Goal: Information Seeking & Learning: Learn about a topic

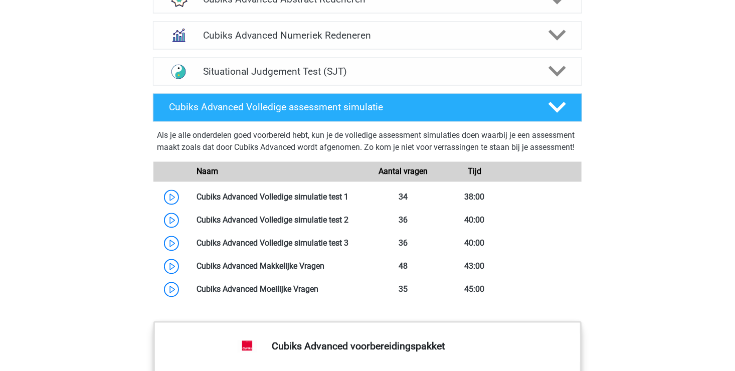
scroll to position [772, 0]
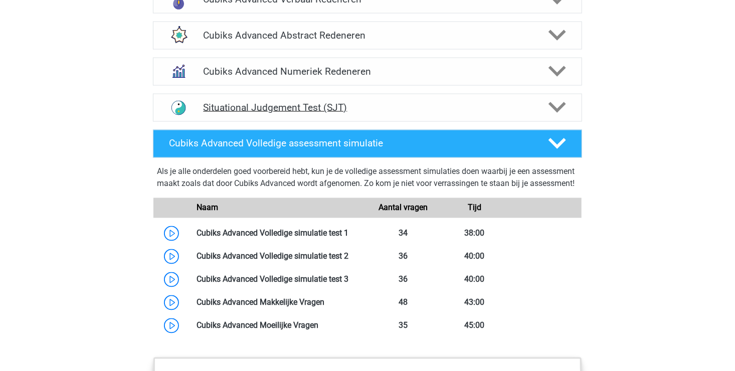
click at [267, 112] on div "Situational Judgement Test (SJT)" at bounding box center [367, 108] width 429 height 28
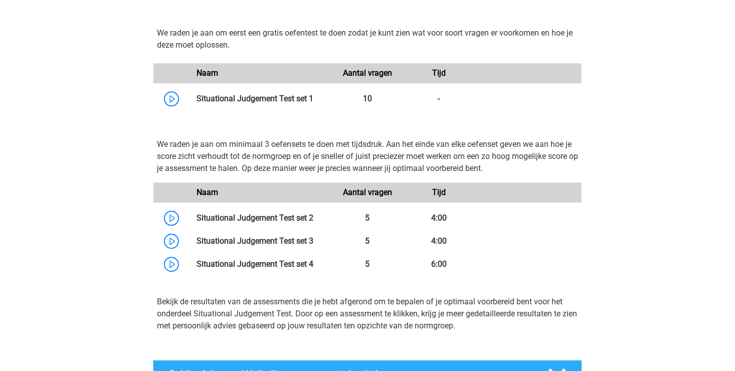
scroll to position [1125, 0]
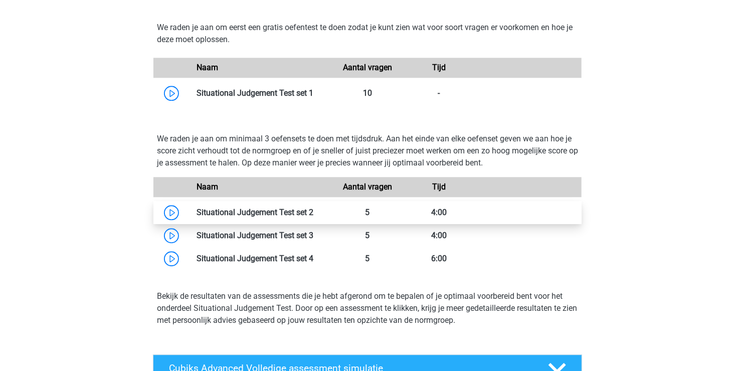
click at [313, 211] on link at bounding box center [313, 213] width 0 height 10
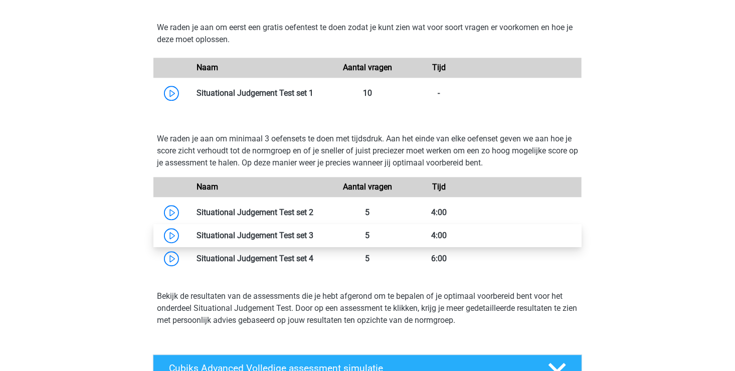
click at [313, 231] on link at bounding box center [313, 236] width 0 height 10
click at [313, 235] on link at bounding box center [313, 236] width 0 height 10
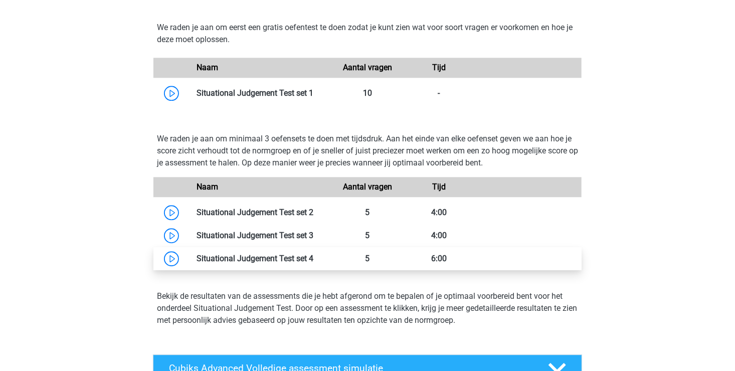
click at [313, 254] on link at bounding box center [313, 259] width 0 height 10
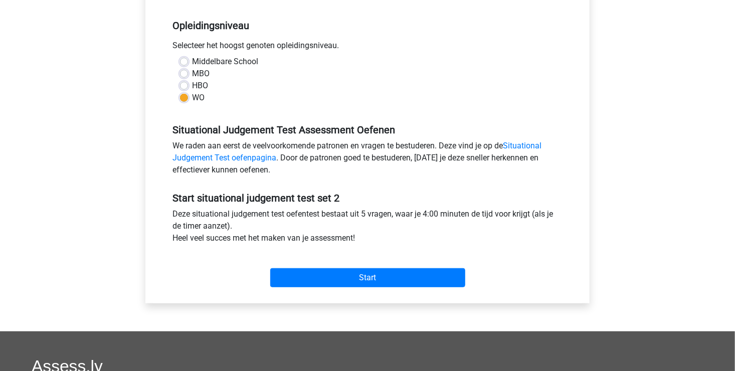
scroll to position [198, 0]
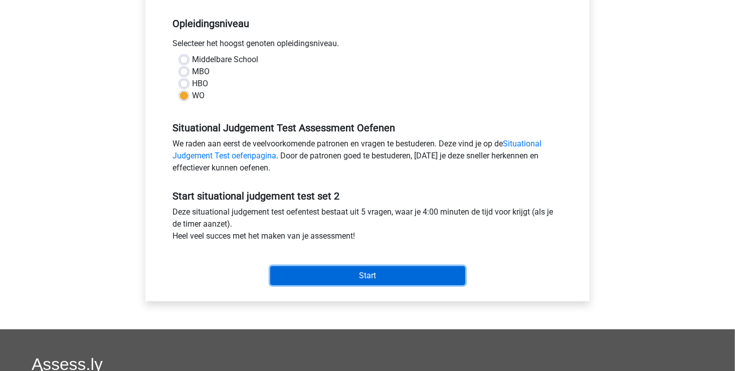
click at [367, 273] on input "Start" at bounding box center [367, 275] width 195 height 19
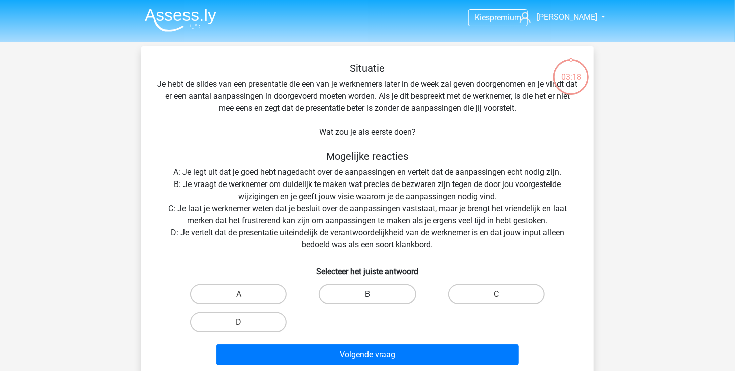
click at [364, 289] on label "B" at bounding box center [367, 294] width 97 height 20
click at [368, 294] on input "B" at bounding box center [371, 297] width 7 height 7
radio input "true"
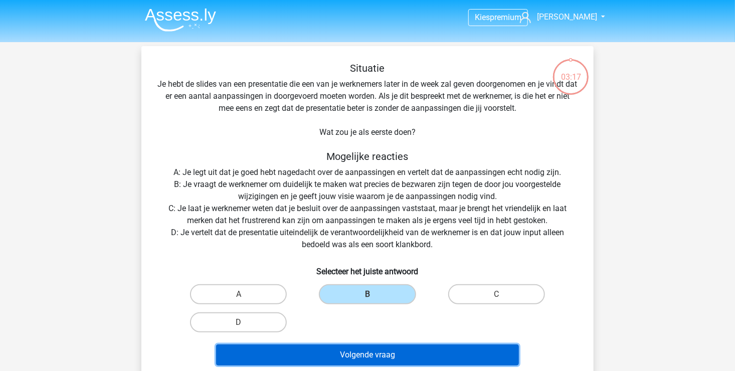
click at [376, 356] on button "Volgende vraag" at bounding box center [367, 355] width 303 height 21
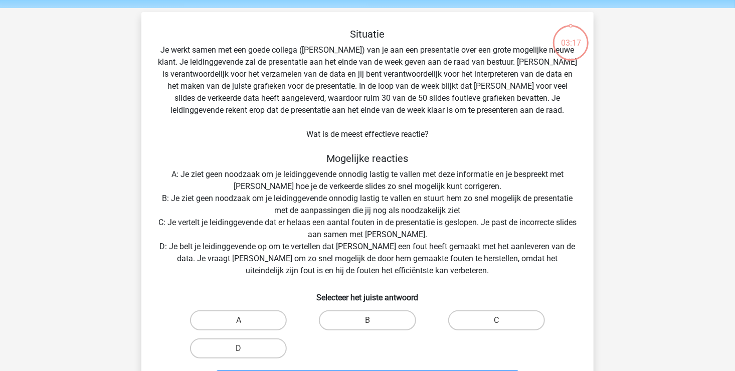
scroll to position [46, 0]
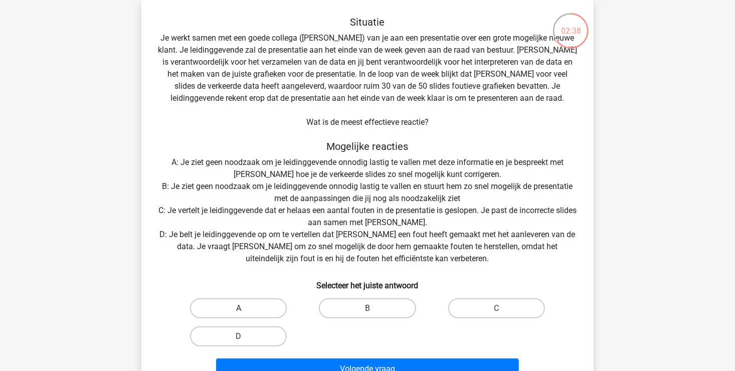
click at [273, 307] on label "A" at bounding box center [238, 308] width 97 height 20
click at [245, 308] on input "A" at bounding box center [242, 311] width 7 height 7
radio input "true"
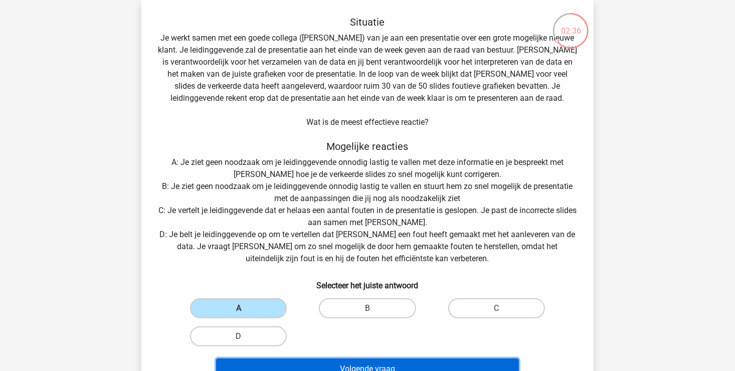
click at [347, 362] on button "Volgende vraag" at bounding box center [367, 369] width 303 height 21
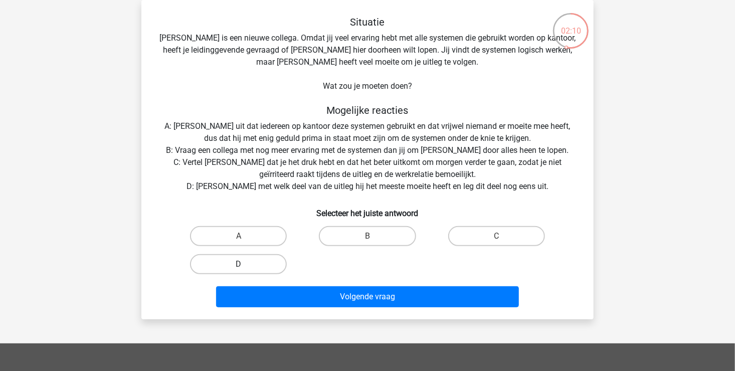
click at [248, 269] on label "D" at bounding box center [238, 264] width 97 height 20
click at [245, 269] on input "D" at bounding box center [242, 267] width 7 height 7
radio input "true"
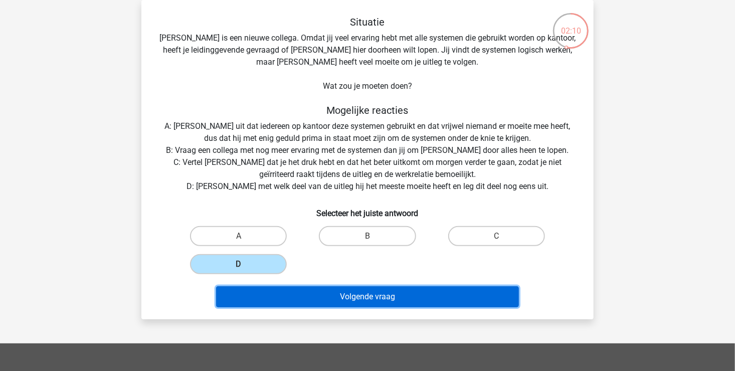
click at [297, 299] on button "Volgende vraag" at bounding box center [367, 296] width 303 height 21
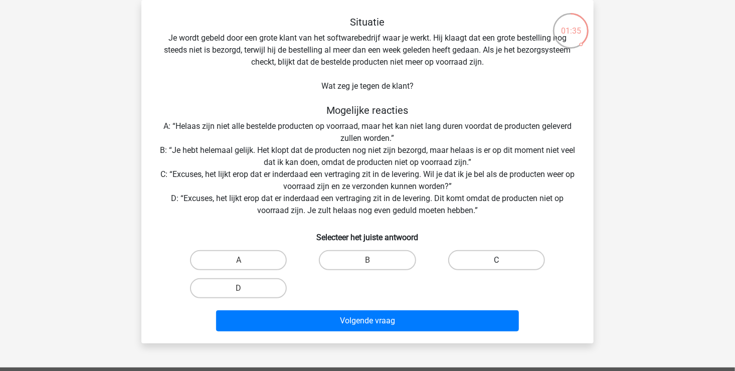
click at [491, 259] on label "C" at bounding box center [496, 260] width 97 height 20
click at [497, 260] on input "C" at bounding box center [500, 263] width 7 height 7
radio input "true"
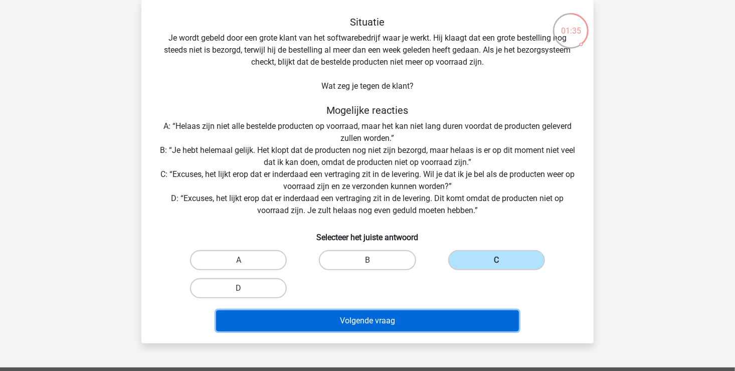
click at [457, 315] on button "Volgende vraag" at bounding box center [367, 320] width 303 height 21
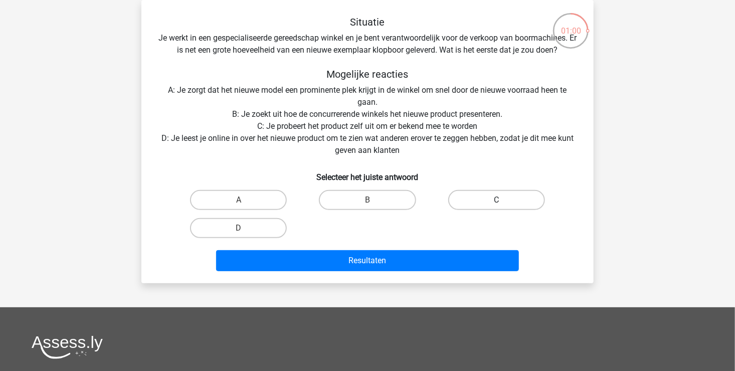
click at [477, 205] on label "C" at bounding box center [496, 200] width 97 height 20
click at [497, 205] on input "C" at bounding box center [500, 203] width 7 height 7
radio input "true"
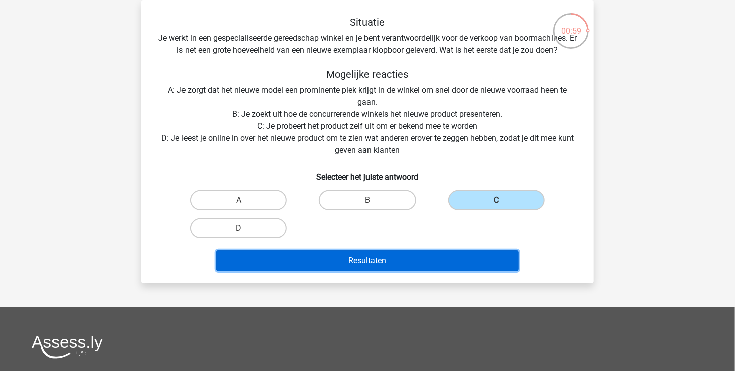
click at [444, 265] on button "Resultaten" at bounding box center [367, 260] width 303 height 21
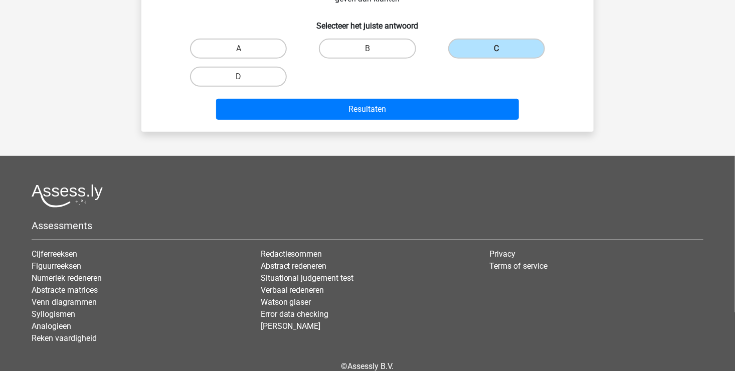
scroll to position [0, 0]
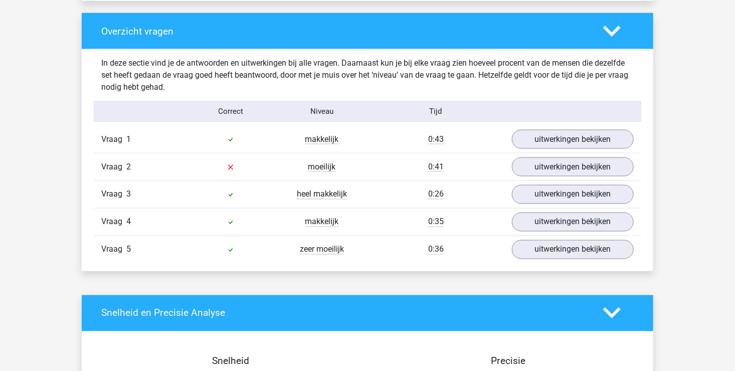
scroll to position [749, 0]
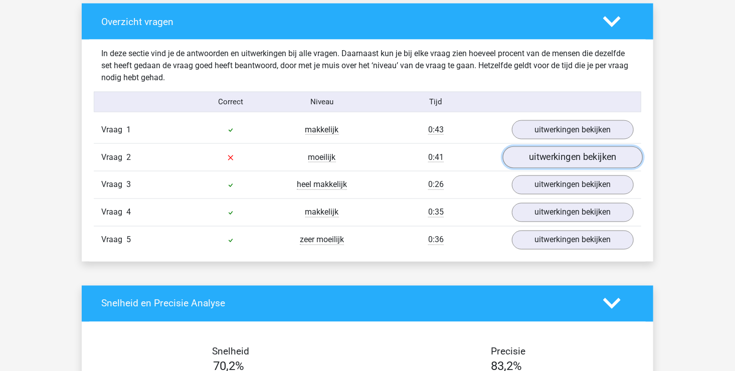
click at [595, 154] on link "uitwerkingen bekijken" at bounding box center [573, 157] width 140 height 22
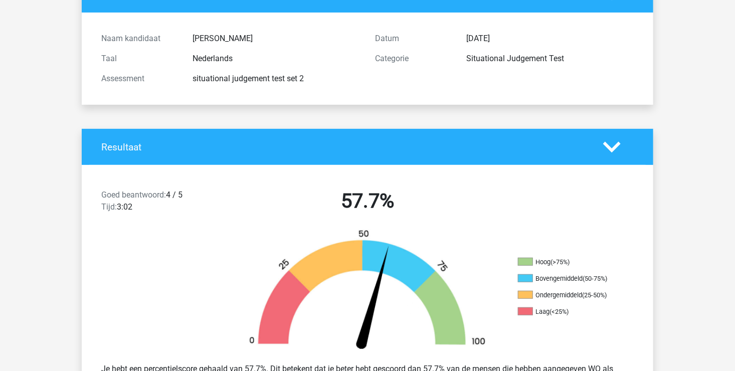
scroll to position [80, 0]
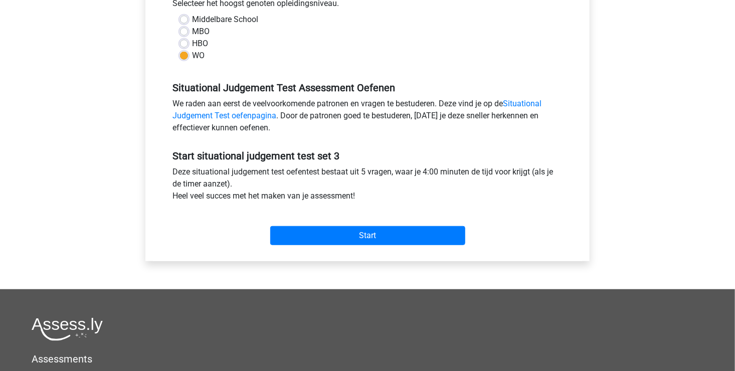
scroll to position [239, 0]
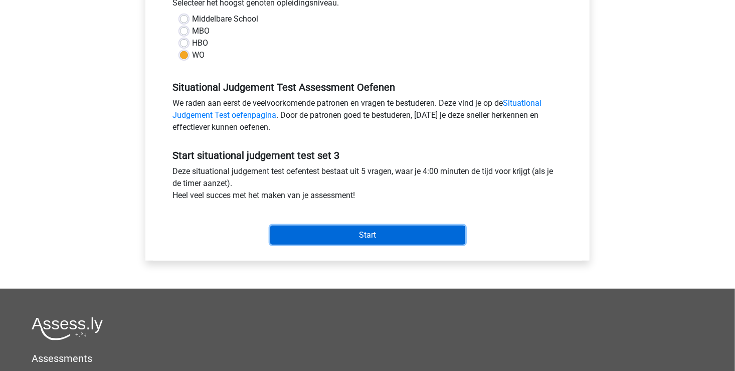
click at [352, 233] on input "Start" at bounding box center [367, 235] width 195 height 19
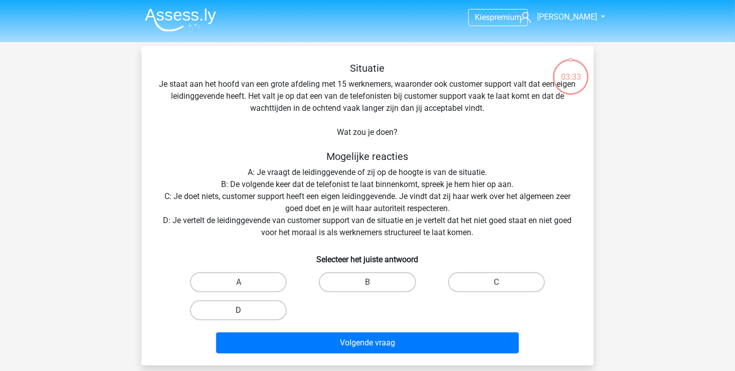
click at [259, 304] on label "D" at bounding box center [238, 310] width 97 height 20
click at [245, 310] on input "D" at bounding box center [242, 313] width 7 height 7
radio input "true"
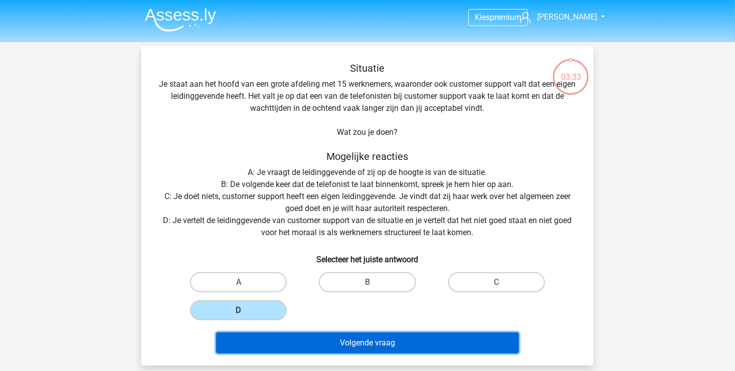
click at [332, 342] on button "Volgende vraag" at bounding box center [367, 343] width 303 height 21
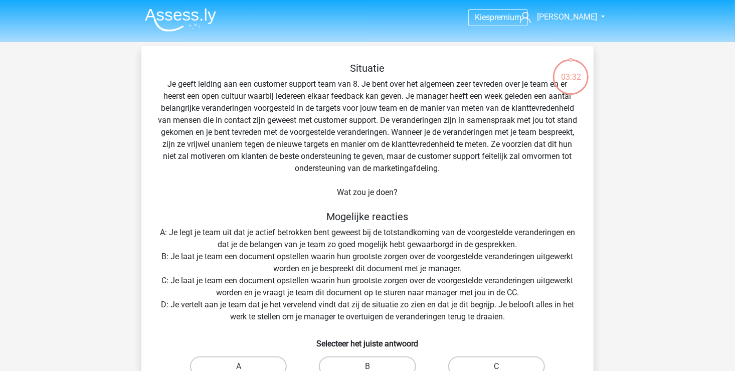
scroll to position [46, 0]
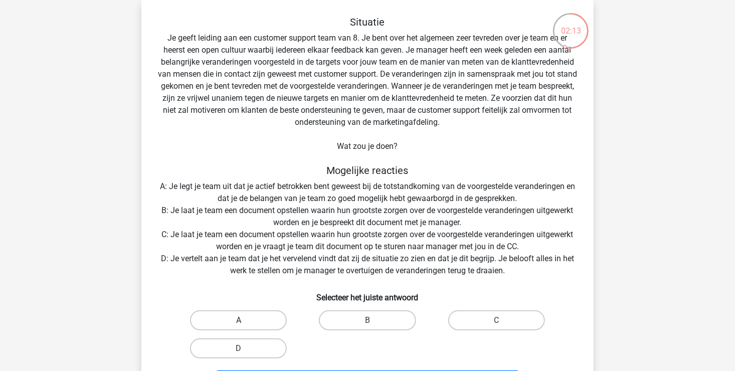
click at [251, 325] on label "A" at bounding box center [238, 320] width 97 height 20
click at [245, 325] on input "A" at bounding box center [242, 323] width 7 height 7
radio input "true"
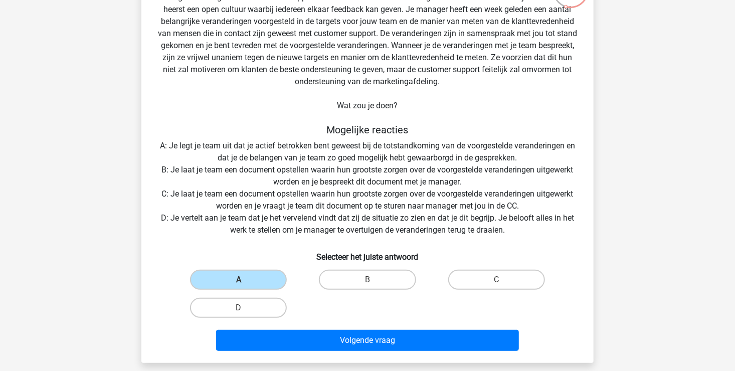
scroll to position [172, 0]
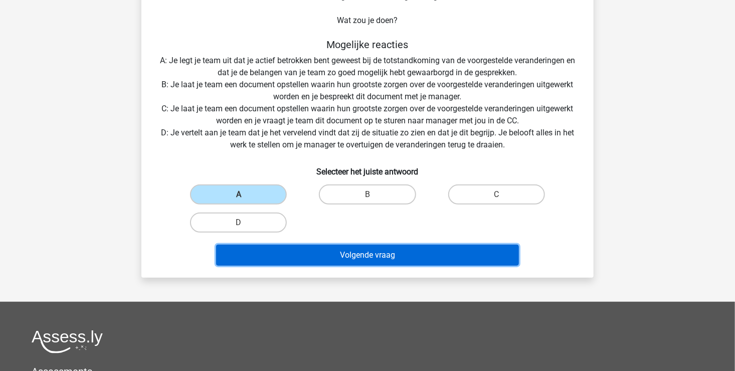
click at [382, 257] on button "Volgende vraag" at bounding box center [367, 255] width 303 height 21
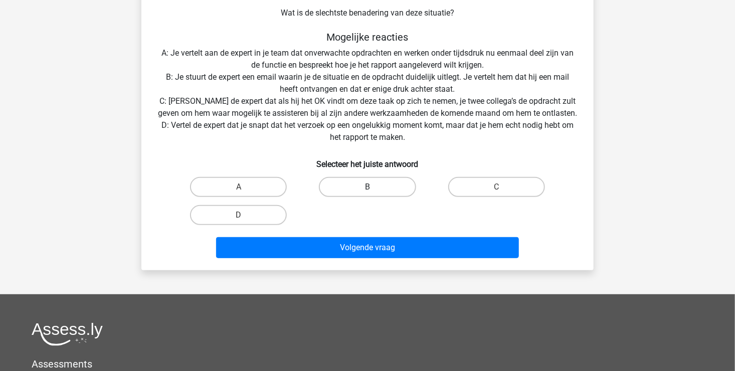
scroll to position [46, 0]
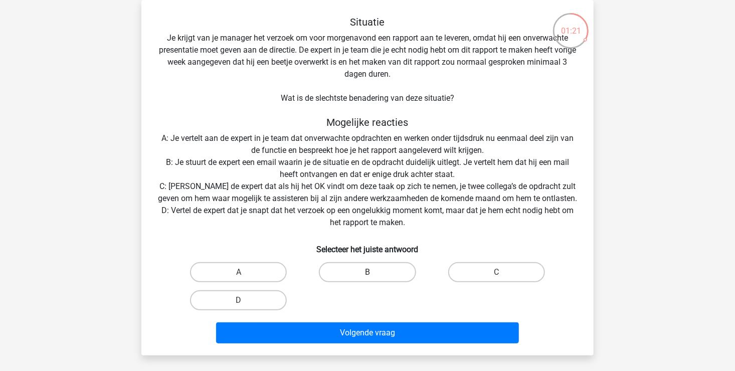
click at [386, 270] on label "B" at bounding box center [367, 272] width 97 height 20
click at [374, 272] on input "B" at bounding box center [371, 275] width 7 height 7
radio input "true"
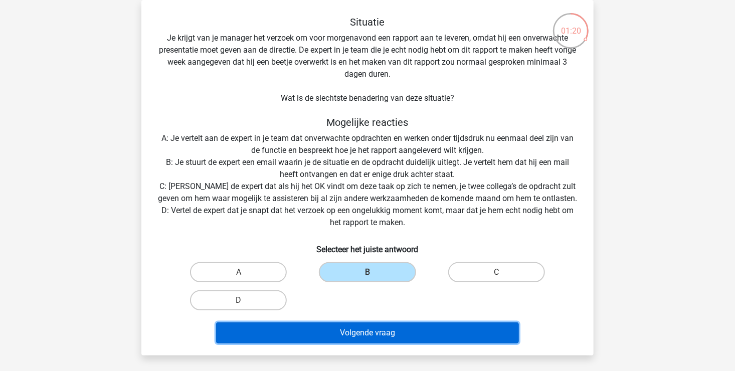
click at [385, 328] on button "Volgende vraag" at bounding box center [367, 332] width 303 height 21
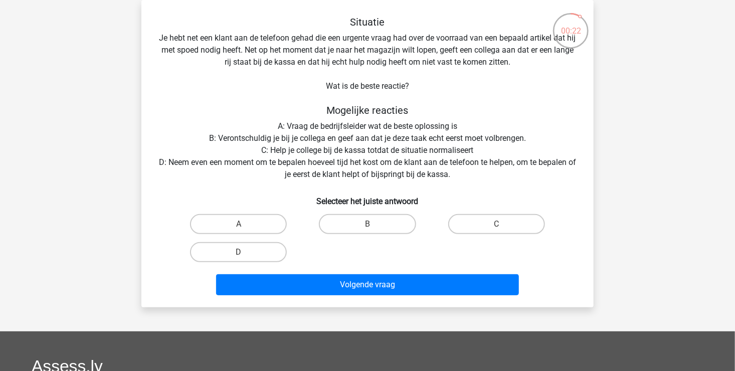
click at [239, 258] on input "D" at bounding box center [242, 255] width 7 height 7
radio input "true"
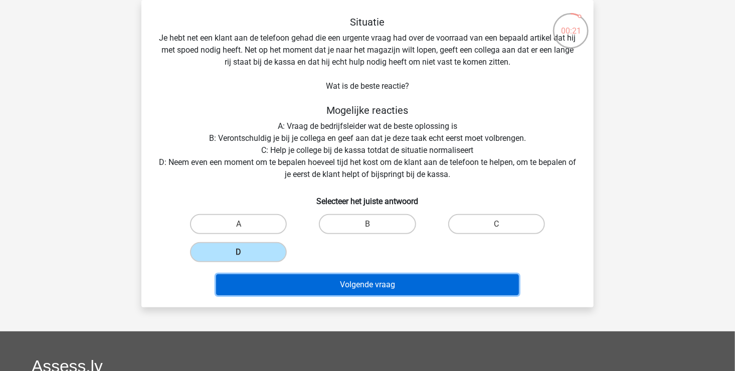
click at [288, 280] on button "Volgende vraag" at bounding box center [367, 284] width 303 height 21
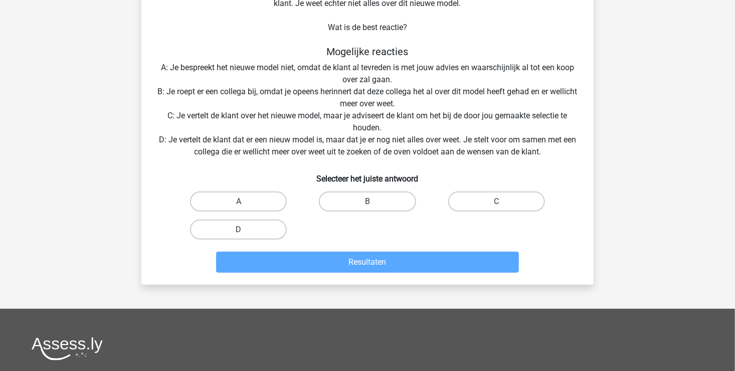
scroll to position [175, 0]
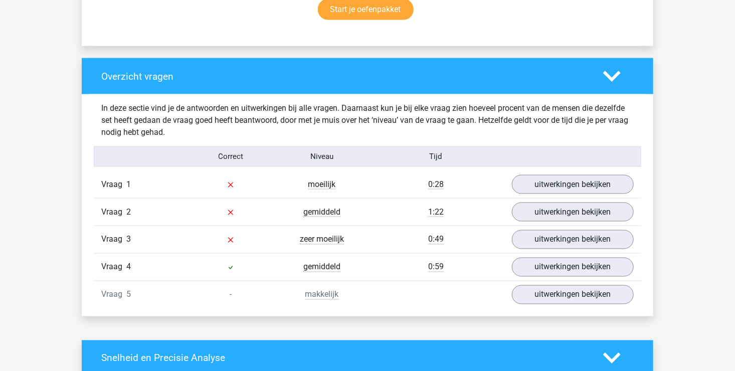
scroll to position [707, 0]
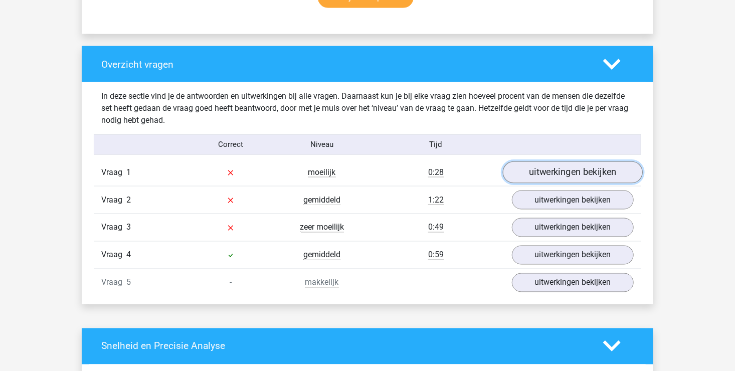
click at [555, 175] on link "uitwerkingen bekijken" at bounding box center [573, 172] width 140 height 22
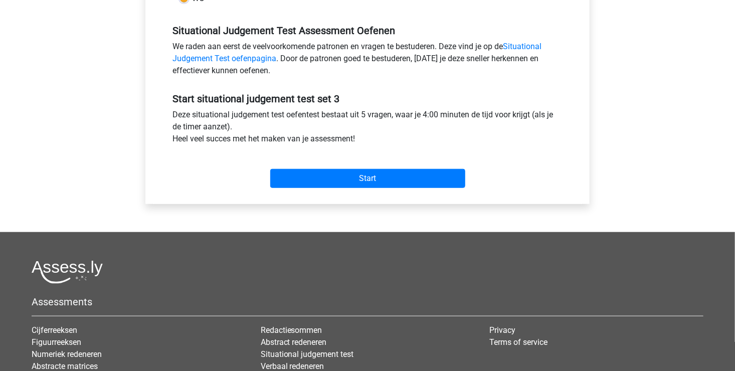
scroll to position [297, 0]
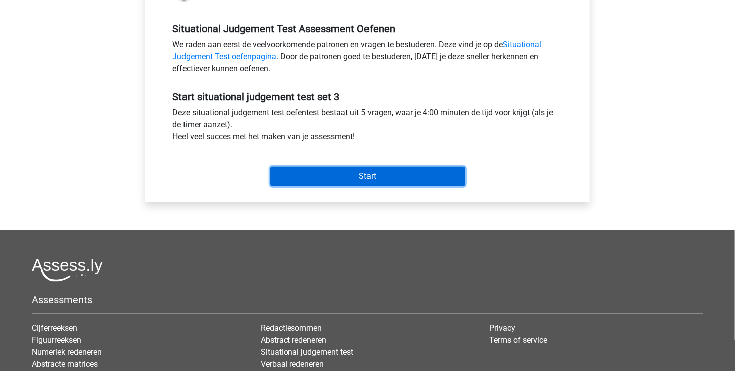
click at [382, 183] on input "Start" at bounding box center [367, 176] width 195 height 19
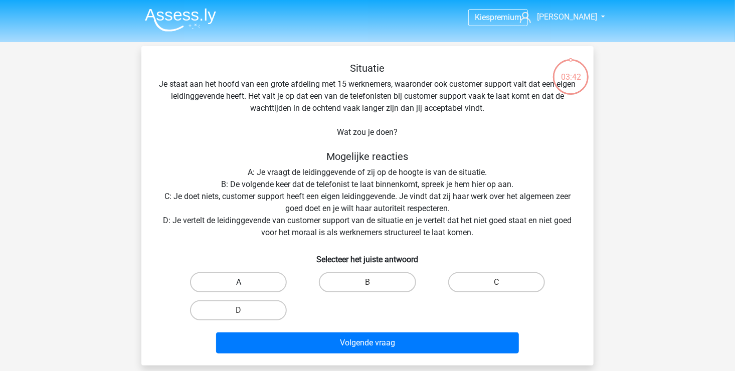
click at [254, 280] on label "A" at bounding box center [238, 282] width 97 height 20
click at [245, 282] on input "A" at bounding box center [242, 285] width 7 height 7
radio input "true"
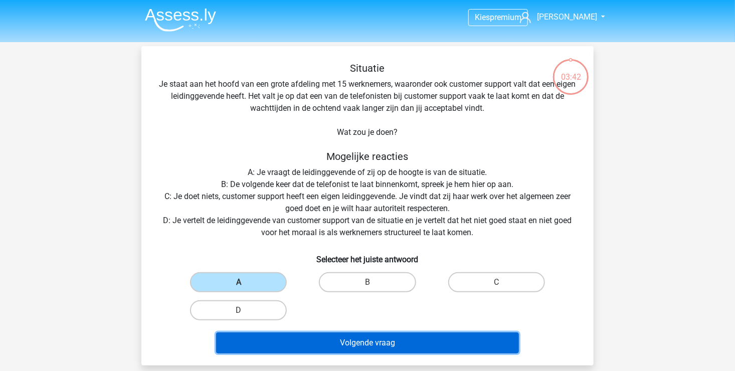
click at [323, 335] on button "Volgende vraag" at bounding box center [367, 343] width 303 height 21
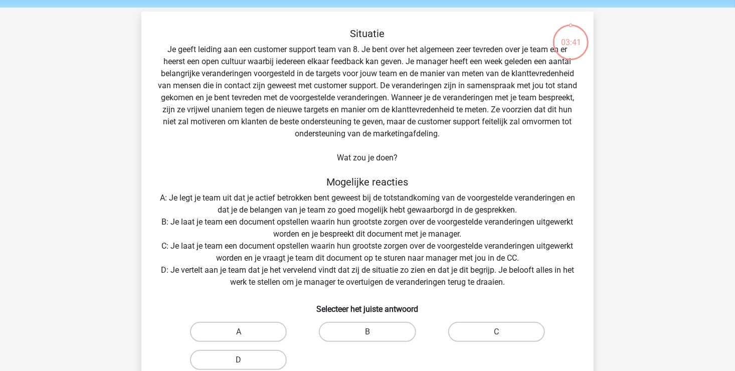
scroll to position [46, 0]
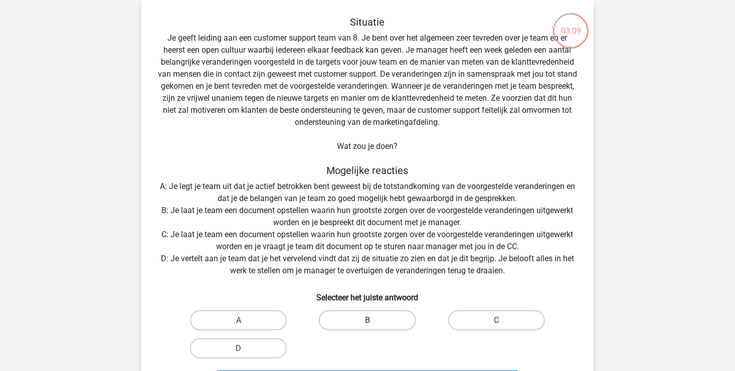
click at [382, 321] on label "B" at bounding box center [367, 320] width 97 height 20
click at [374, 321] on input "B" at bounding box center [371, 323] width 7 height 7
radio input "true"
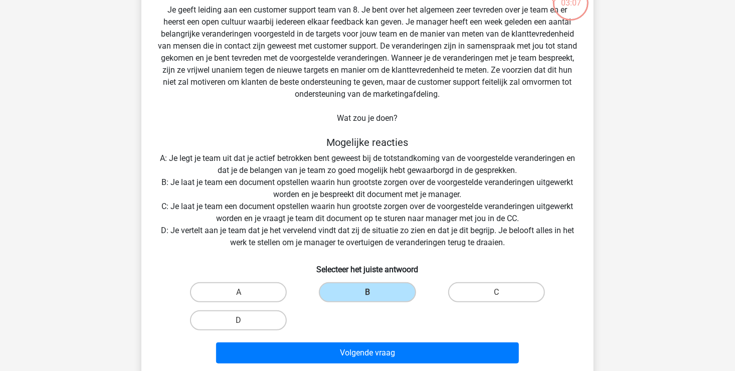
scroll to position [172, 0]
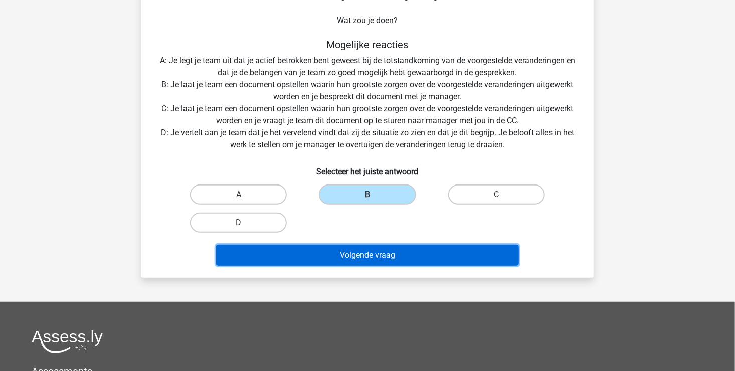
click at [410, 260] on button "Volgende vraag" at bounding box center [367, 255] width 303 height 21
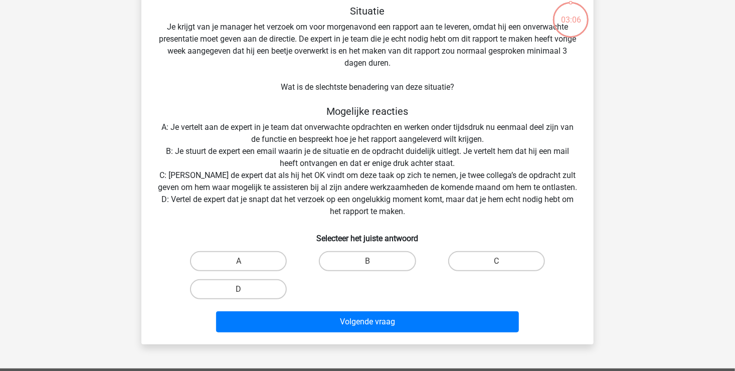
scroll to position [46, 0]
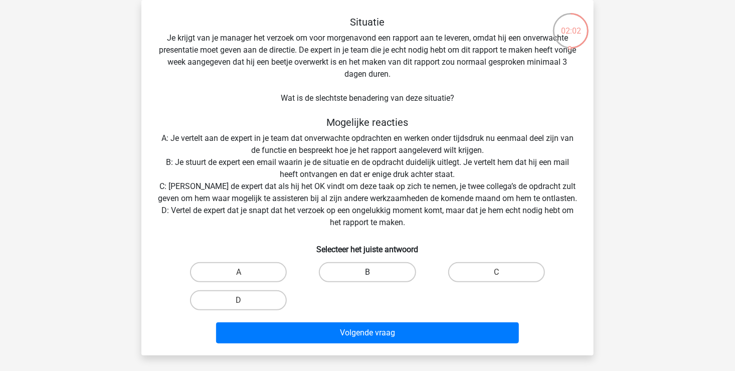
click at [388, 279] on label "B" at bounding box center [367, 272] width 97 height 20
click at [374, 279] on input "B" at bounding box center [371, 275] width 7 height 7
radio input "true"
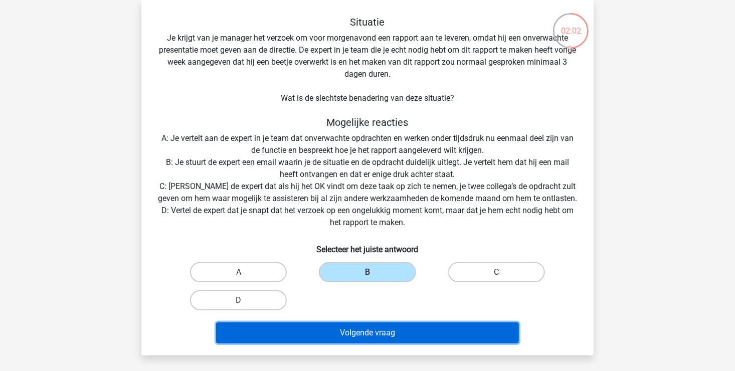
click at [385, 327] on button "Volgende vraag" at bounding box center [367, 332] width 303 height 21
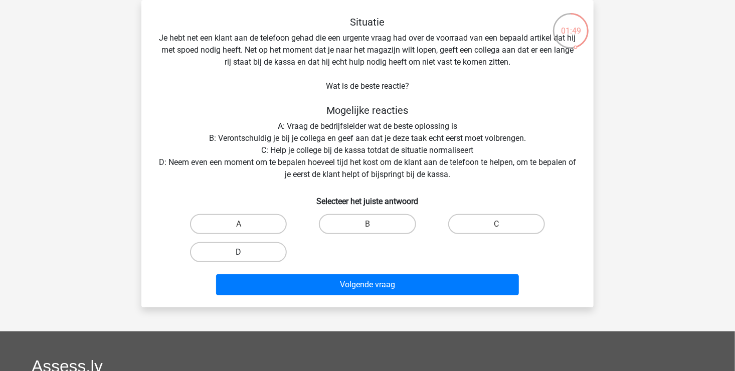
click at [268, 255] on label "D" at bounding box center [238, 252] width 97 height 20
click at [245, 255] on input "D" at bounding box center [242, 255] width 7 height 7
radio input "true"
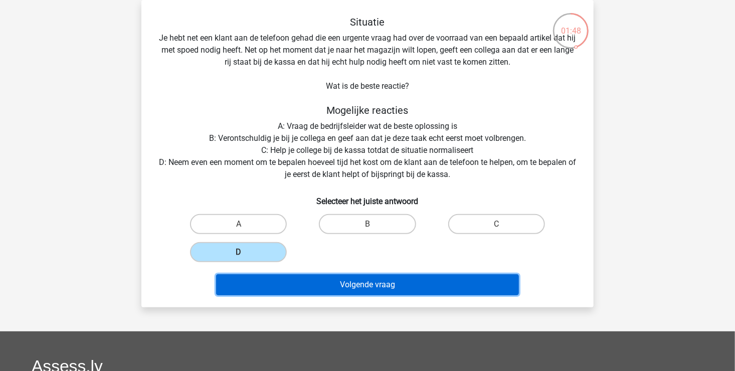
click at [307, 281] on button "Volgende vraag" at bounding box center [367, 284] width 303 height 21
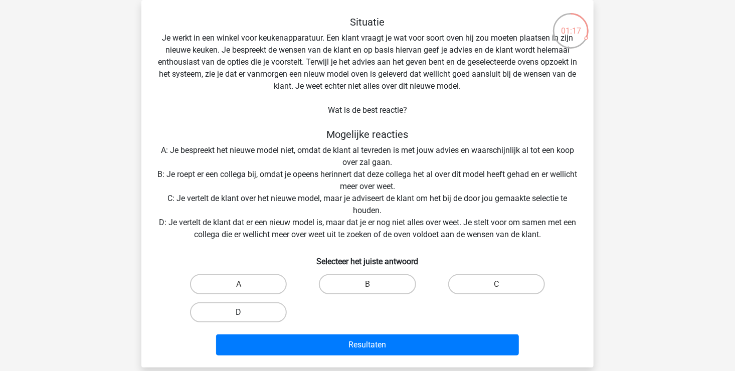
click at [278, 308] on label "D" at bounding box center [238, 312] width 97 height 20
click at [245, 312] on input "D" at bounding box center [242, 315] width 7 height 7
radio input "true"
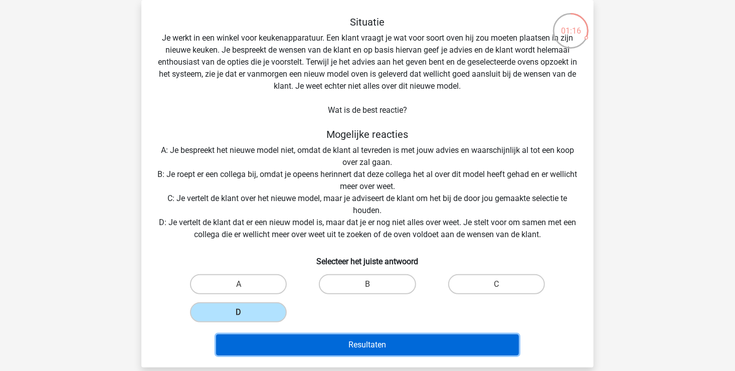
click at [338, 339] on button "Resultaten" at bounding box center [367, 345] width 303 height 21
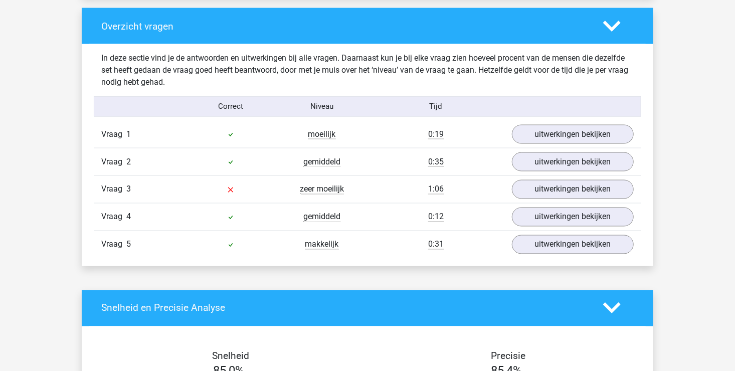
scroll to position [752, 0]
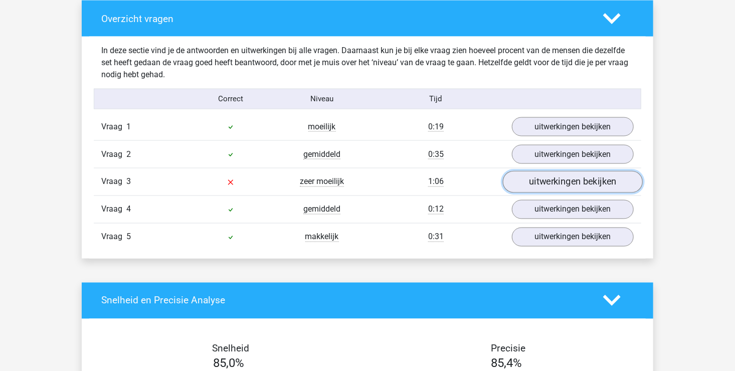
click at [550, 186] on link "uitwerkingen bekijken" at bounding box center [573, 182] width 140 height 22
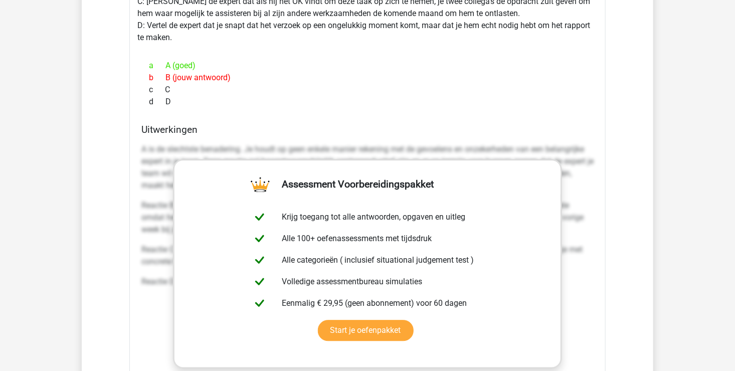
scroll to position [1217, 0]
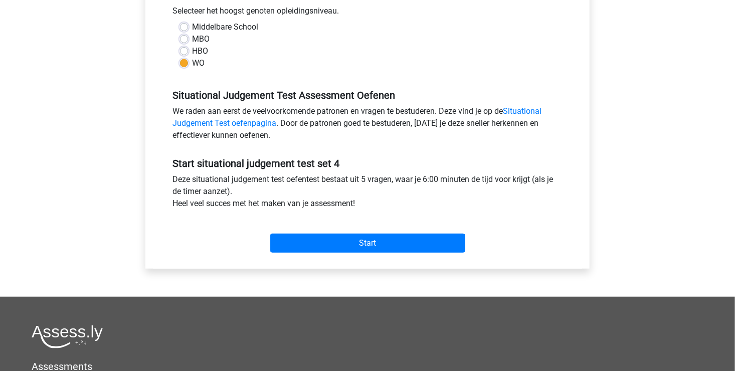
scroll to position [244, 0]
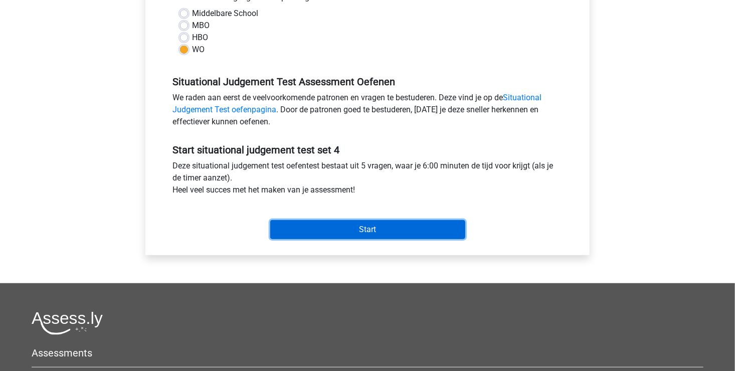
click at [375, 225] on input "Start" at bounding box center [367, 229] width 195 height 19
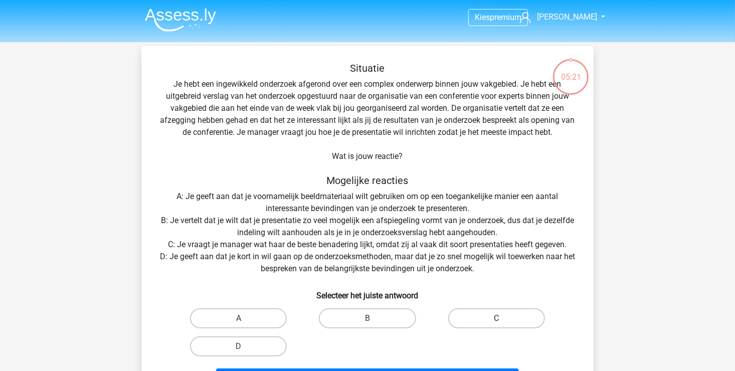
click at [502, 313] on label "C" at bounding box center [496, 318] width 97 height 20
click at [502, 318] on input "C" at bounding box center [500, 321] width 7 height 7
radio input "true"
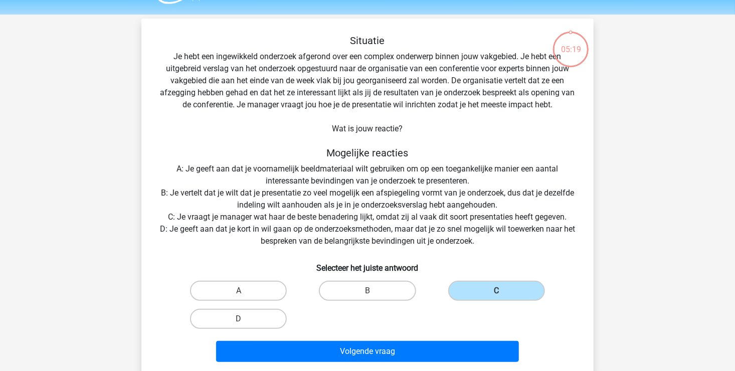
scroll to position [89, 0]
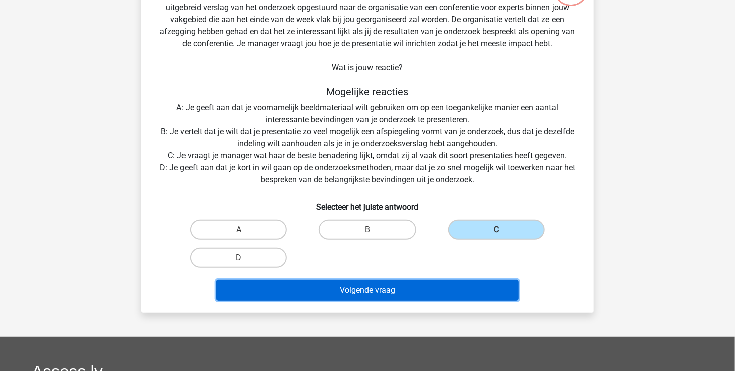
click at [421, 295] on button "Volgende vraag" at bounding box center [367, 290] width 303 height 21
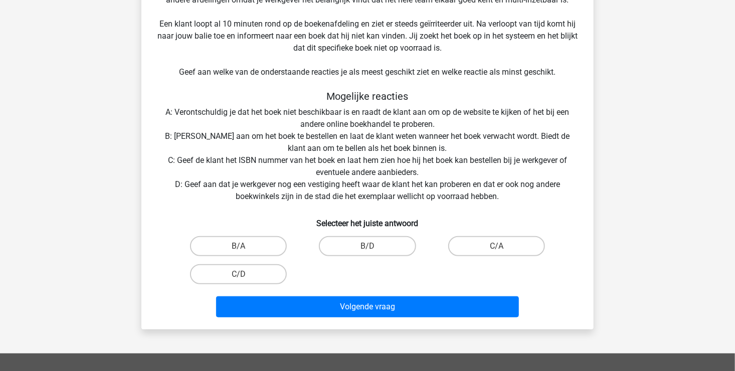
scroll to position [195, 0]
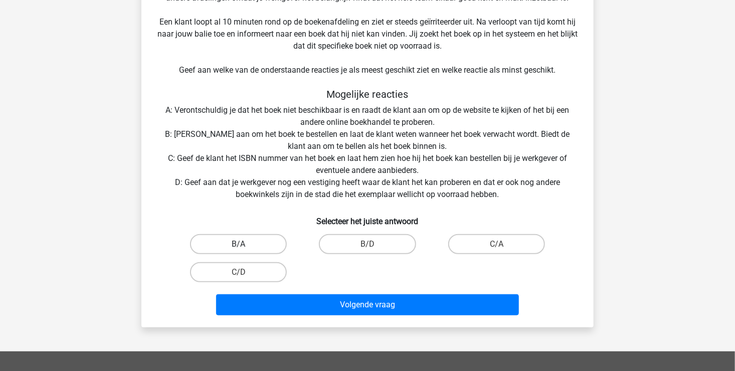
click at [246, 247] on label "B/A" at bounding box center [238, 244] width 97 height 20
click at [245, 247] on input "B/A" at bounding box center [242, 247] width 7 height 7
radio input "true"
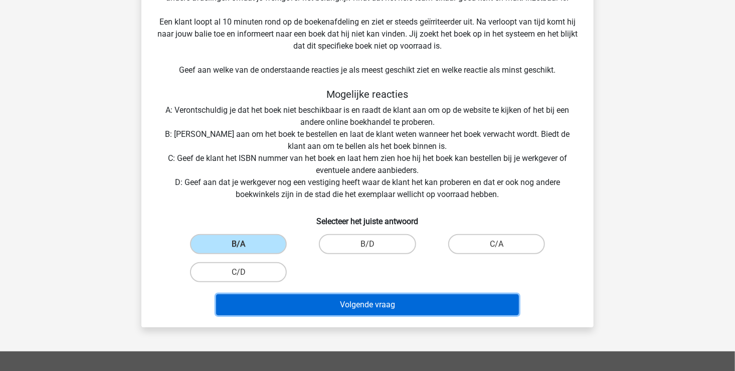
click at [342, 299] on button "Volgende vraag" at bounding box center [367, 304] width 303 height 21
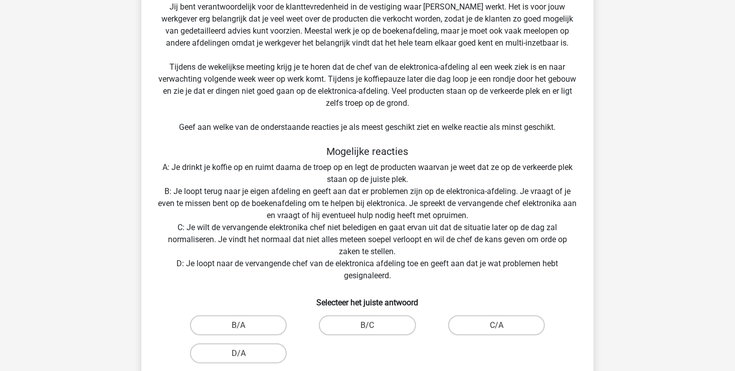
scroll to position [150, 0]
click at [252, 326] on label "B/A" at bounding box center [238, 324] width 97 height 20
click at [245, 326] on input "B/A" at bounding box center [242, 327] width 7 height 7
radio input "true"
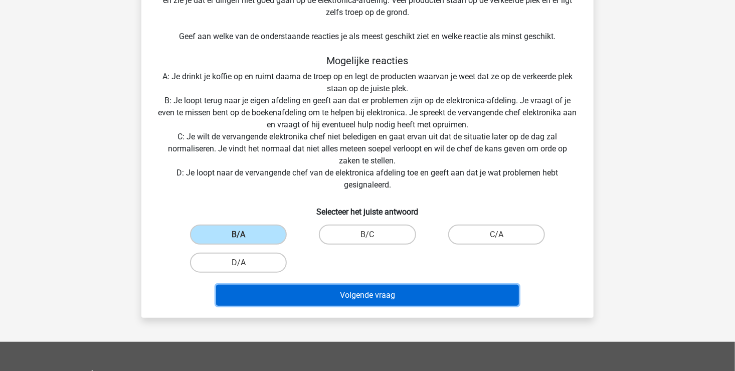
click at [380, 294] on button "Volgende vraag" at bounding box center [367, 295] width 303 height 21
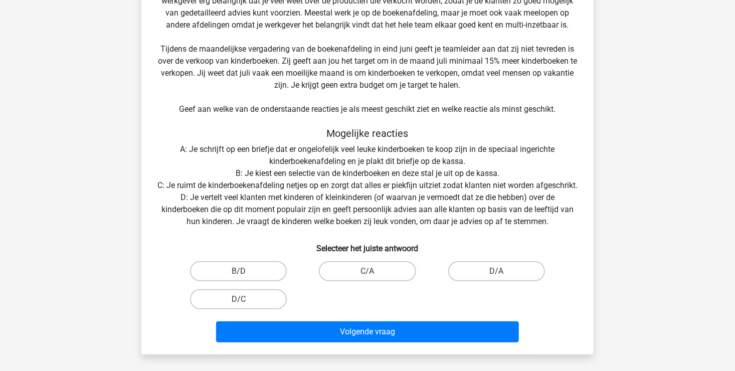
scroll to position [169, 0]
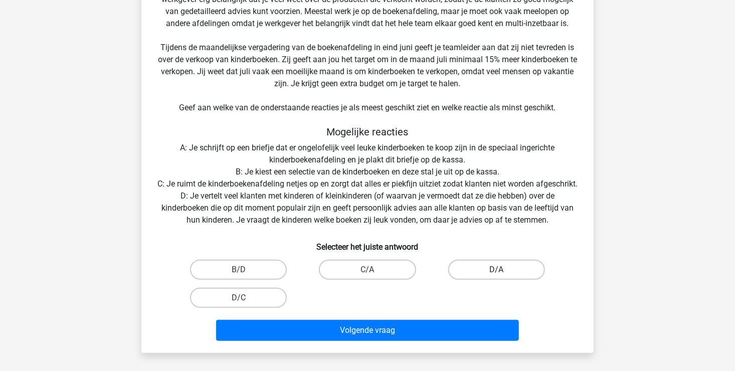
click at [510, 280] on label "D/A" at bounding box center [496, 270] width 97 height 20
click at [503, 276] on input "D/A" at bounding box center [500, 273] width 7 height 7
radio input "true"
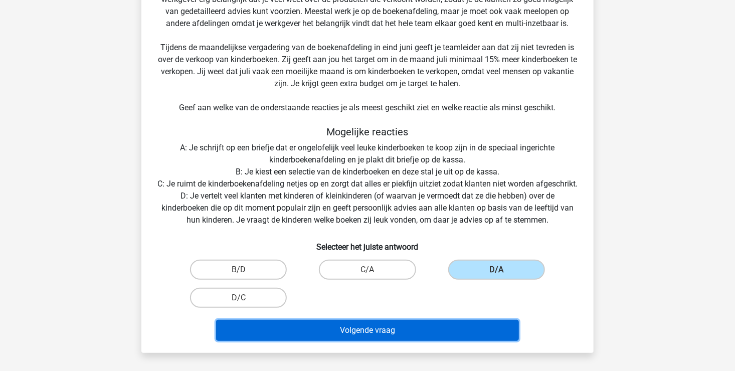
click at [462, 341] on button "Volgende vraag" at bounding box center [367, 330] width 303 height 21
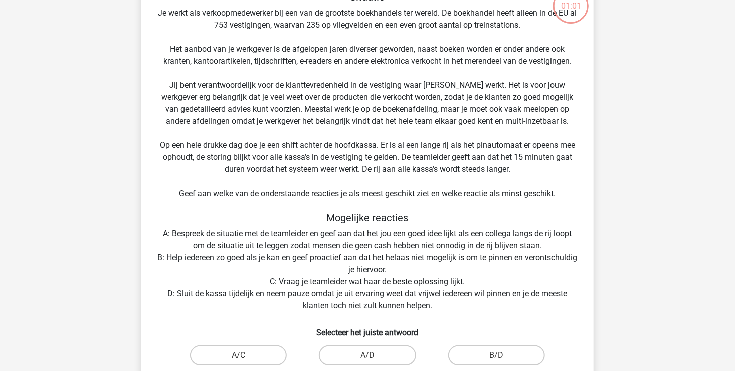
scroll to position [46, 0]
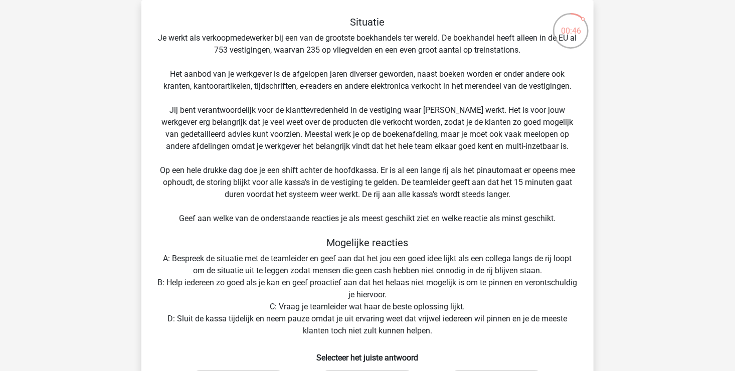
drag, startPoint x: 656, startPoint y: 333, endPoint x: 650, endPoint y: 358, distance: 25.8
click at [650, 358] on div "Kies premium heidi heidi.desmedt@pasar.be" at bounding box center [367, 353] width 735 height 799
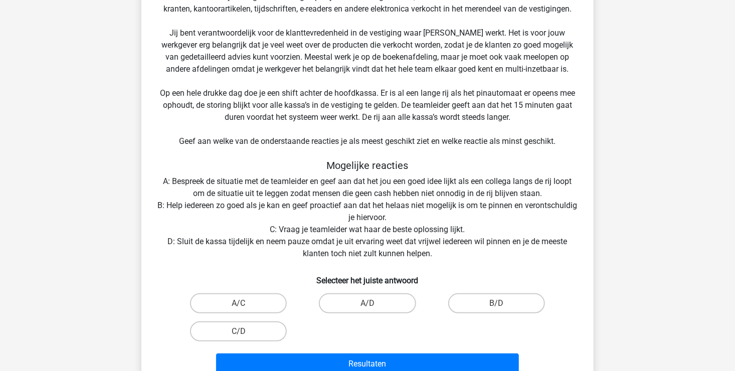
scroll to position [121, 0]
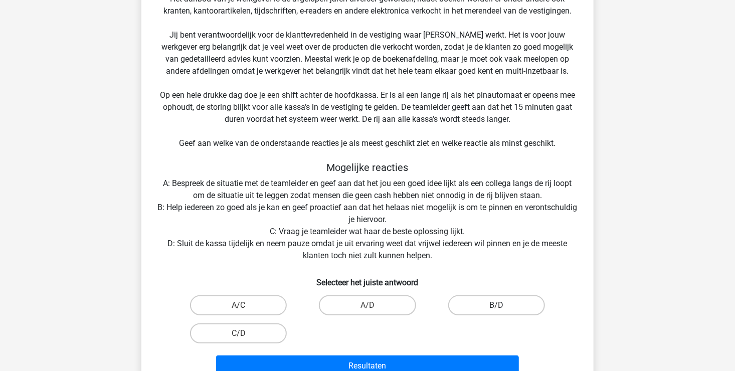
click at [491, 303] on label "B/D" at bounding box center [496, 305] width 97 height 20
click at [497, 305] on input "B/D" at bounding box center [500, 308] width 7 height 7
radio input "true"
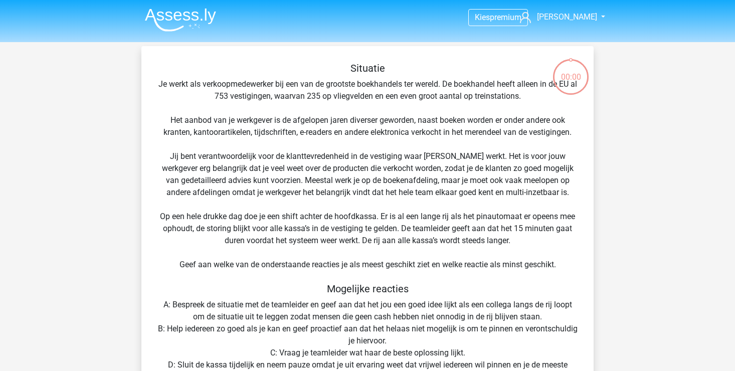
scroll to position [68, 0]
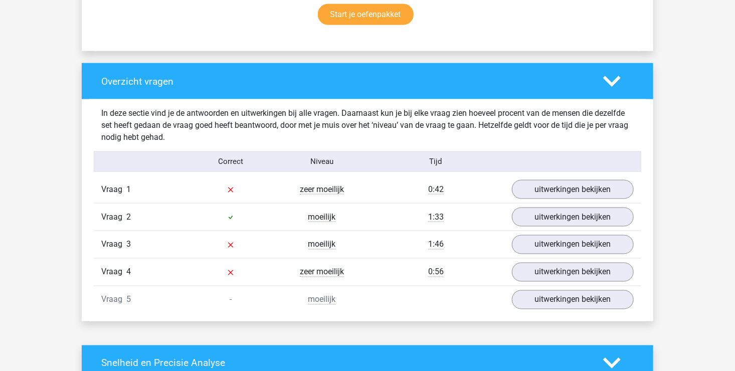
scroll to position [692, 0]
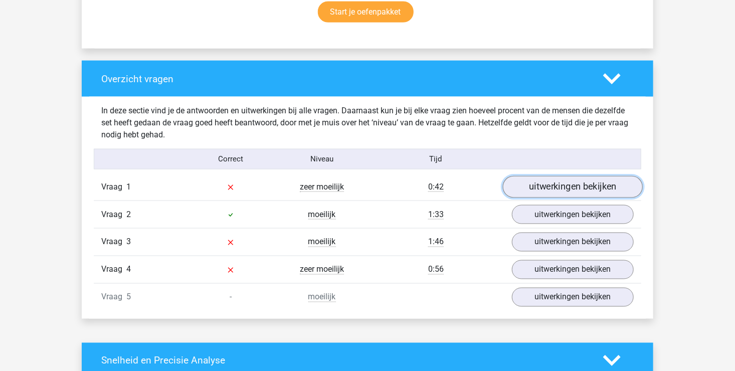
click at [590, 186] on link "uitwerkingen bekijken" at bounding box center [573, 187] width 140 height 22
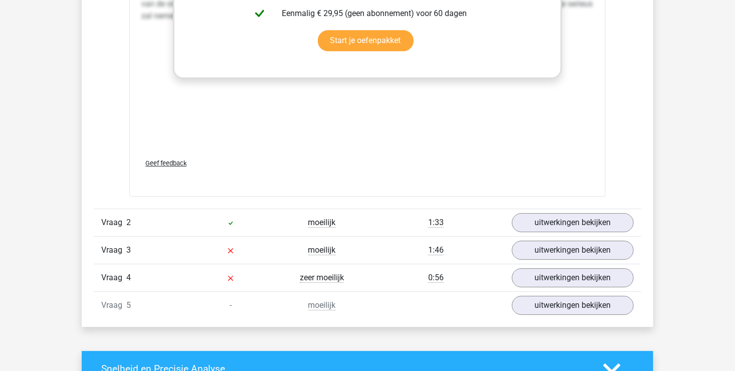
scroll to position [1400, 0]
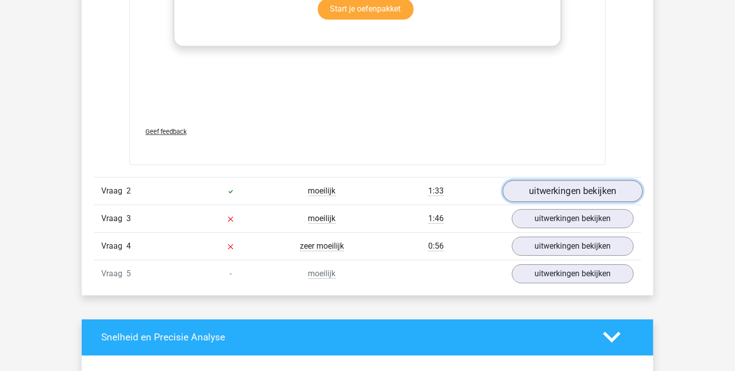
click at [547, 196] on link "uitwerkingen bekijken" at bounding box center [573, 191] width 140 height 22
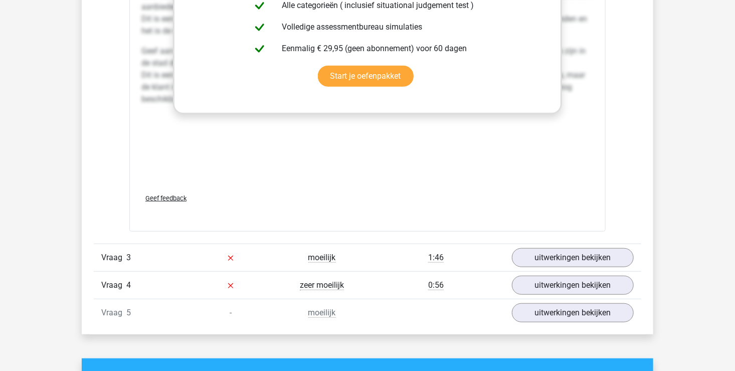
scroll to position [2313, 0]
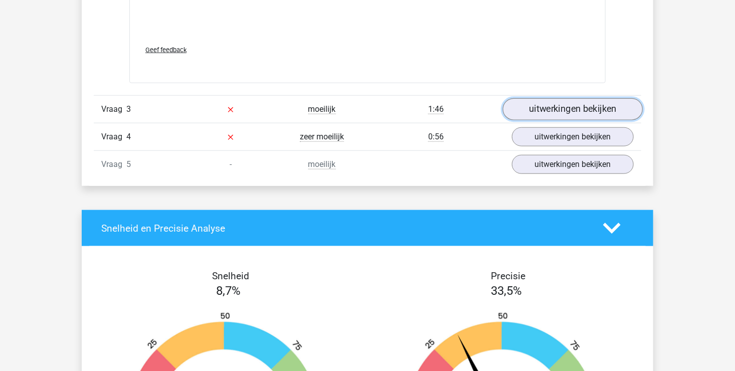
click at [567, 114] on link "uitwerkingen bekijken" at bounding box center [573, 109] width 140 height 22
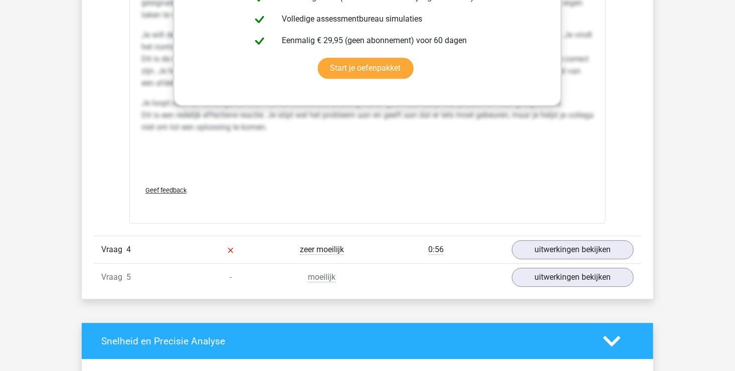
scroll to position [3025, 0]
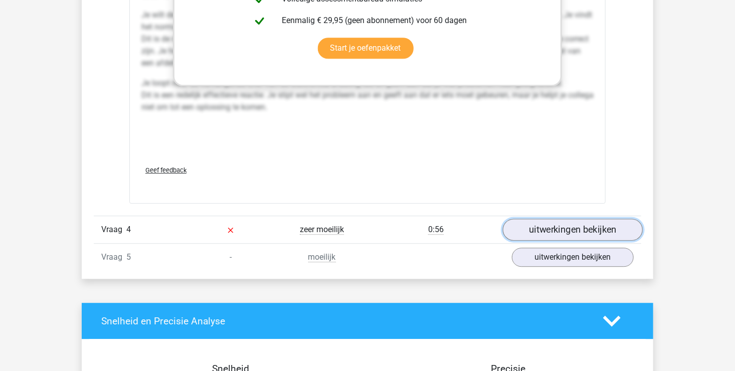
click at [571, 228] on link "uitwerkingen bekijken" at bounding box center [573, 230] width 140 height 22
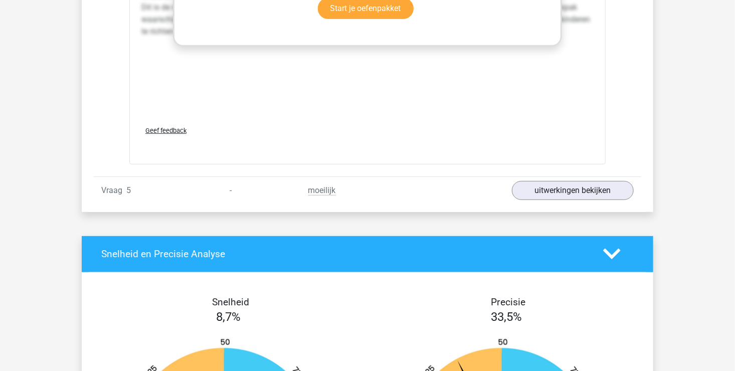
scroll to position [3879, 0]
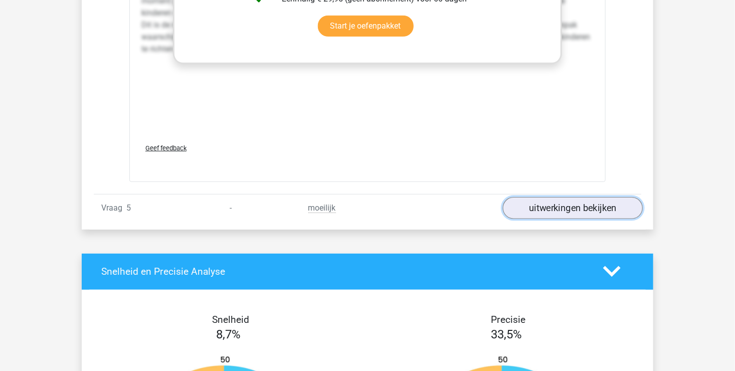
click at [589, 211] on link "uitwerkingen bekijken" at bounding box center [573, 208] width 140 height 22
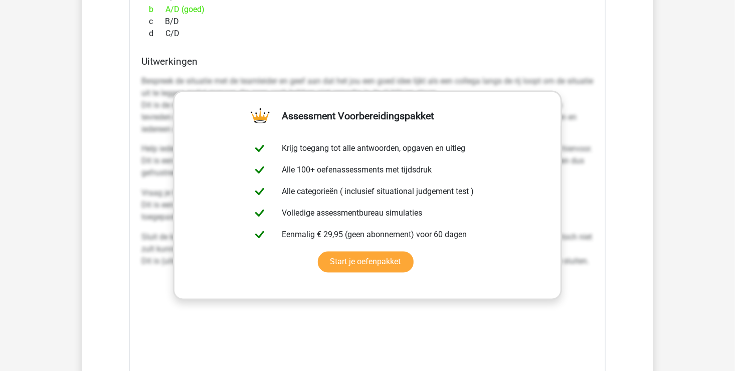
scroll to position [3769, 0]
